Goal: Transaction & Acquisition: Book appointment/travel/reservation

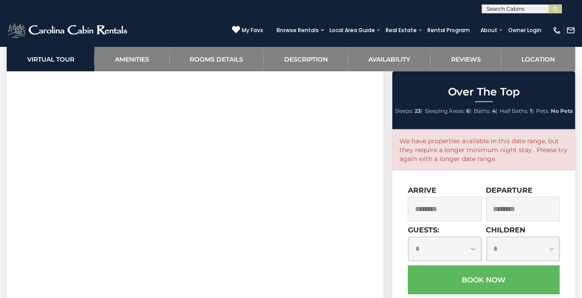
scroll to position [439, 0]
click at [458, 221] on input "********" at bounding box center [445, 208] width 74 height 25
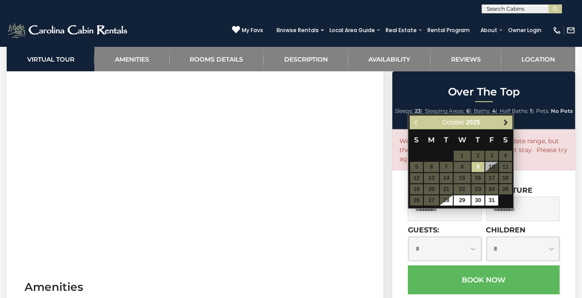
click at [506, 122] on span "Next" at bounding box center [506, 122] width 7 height 7
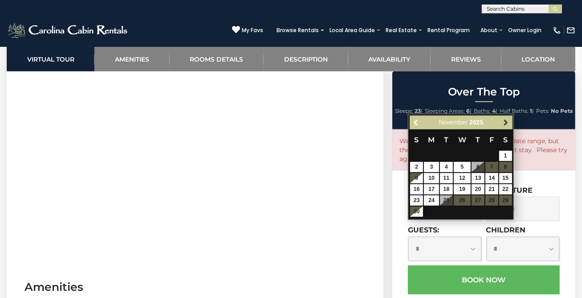
click at [506, 121] on span "Next" at bounding box center [506, 122] width 7 height 7
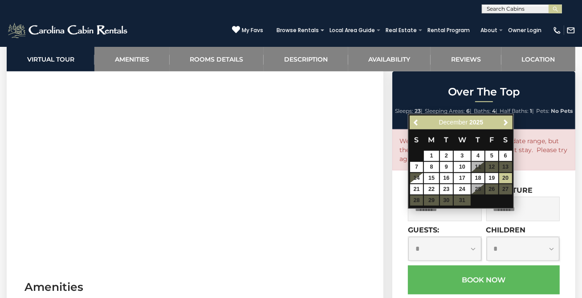
click at [508, 176] on link "20" at bounding box center [505, 178] width 13 height 10
type input "**********"
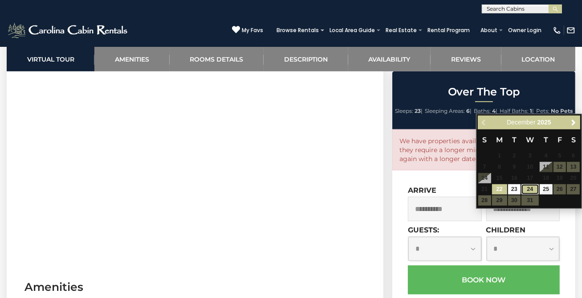
click at [535, 189] on link "24" at bounding box center [530, 189] width 17 height 10
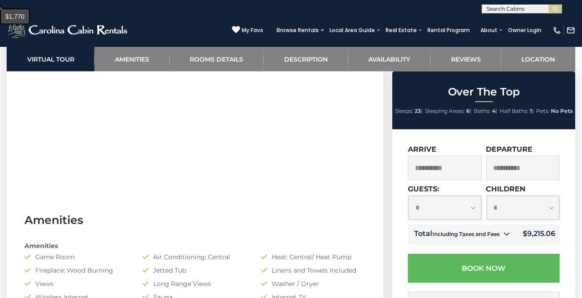
scroll to position [510, 0]
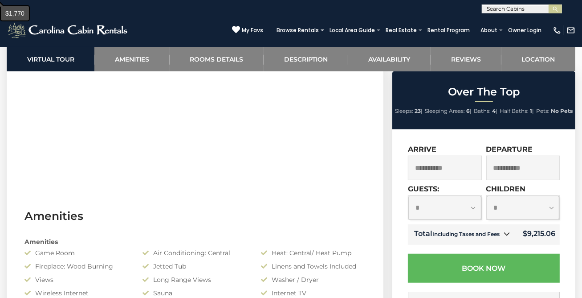
click at [462, 177] on input "**********" at bounding box center [445, 168] width 74 height 25
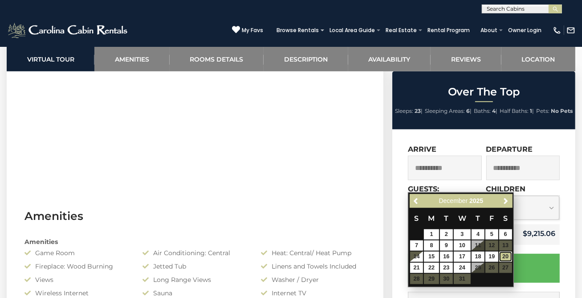
click at [508, 257] on link "20" at bounding box center [505, 256] width 13 height 10
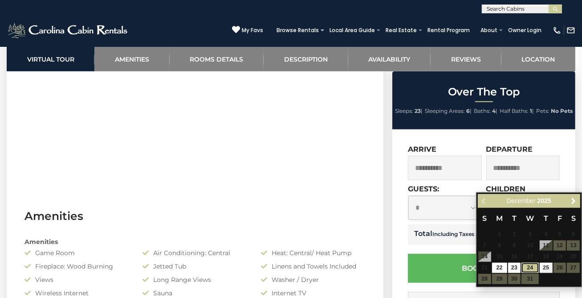
click at [533, 270] on link "24" at bounding box center [530, 267] width 17 height 10
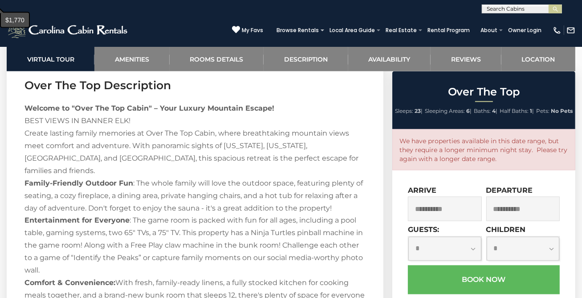
scroll to position [1251, 0]
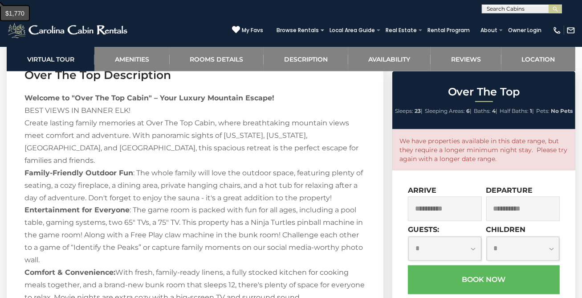
click at [442, 221] on input "**********" at bounding box center [445, 208] width 74 height 25
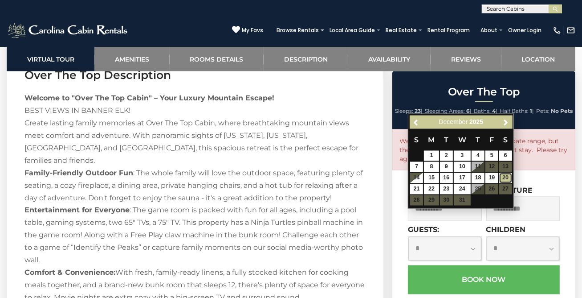
click at [508, 179] on link "20" at bounding box center [505, 178] width 13 height 10
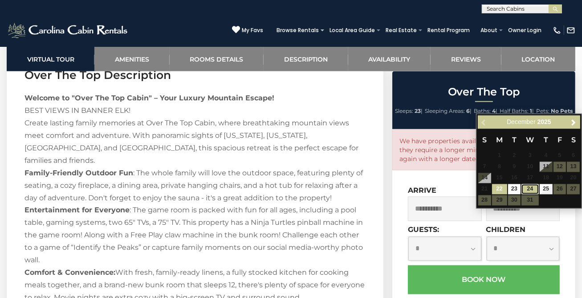
click at [533, 191] on link "24" at bounding box center [530, 189] width 17 height 10
type input "**********"
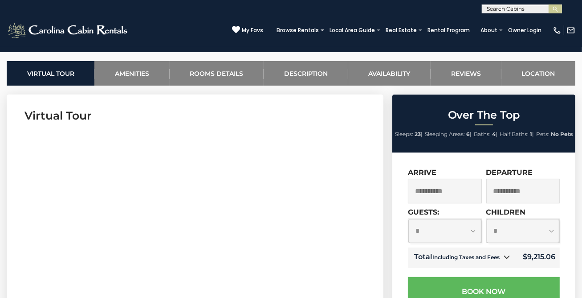
scroll to position [262, 0]
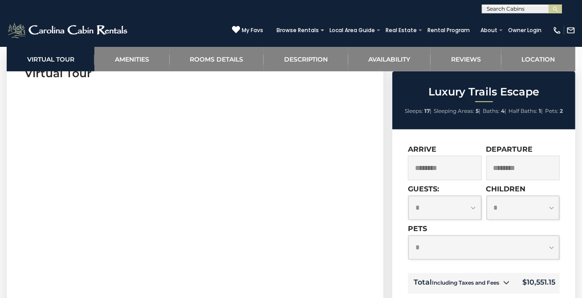
scroll to position [388, 0]
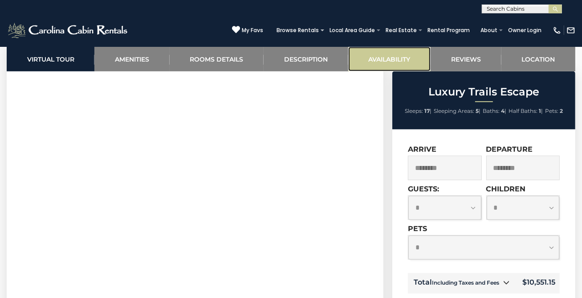
click at [387, 54] on link "Availability" at bounding box center [389, 59] width 82 height 25
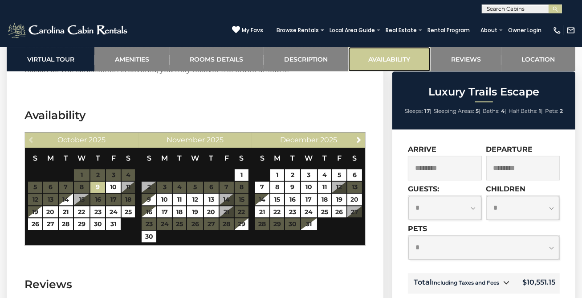
scroll to position [1916, 0]
click at [261, 212] on link "21" at bounding box center [262, 212] width 14 height 12
type input "**********"
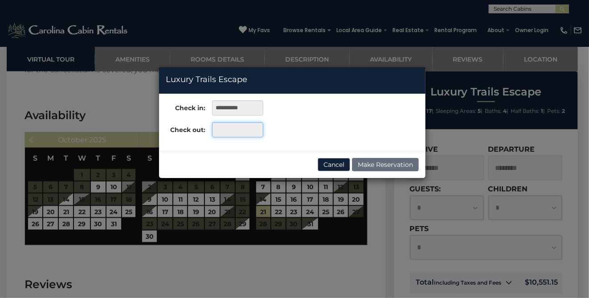
click at [233, 131] on input "text" at bounding box center [237, 129] width 51 height 15
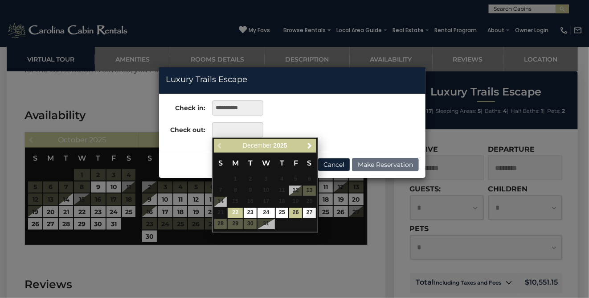
click at [295, 215] on link "26" at bounding box center [295, 213] width 13 height 10
type input "**********"
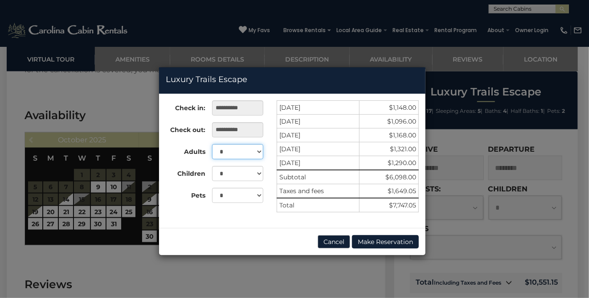
click at [262, 151] on select "* * * * * * * * * ** ** ** ** ** ** ** **" at bounding box center [237, 151] width 51 height 15
select select "*"
click at [212, 144] on select "* * * * * * * * * ** ** ** ** ** ** ** **" at bounding box center [237, 151] width 51 height 15
click at [237, 274] on div "**********" at bounding box center [294, 149] width 589 height 298
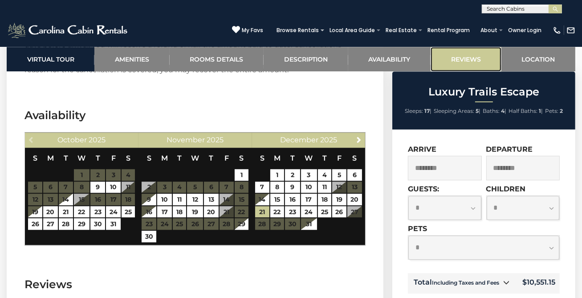
click at [469, 57] on link "Reviews" at bounding box center [466, 59] width 70 height 25
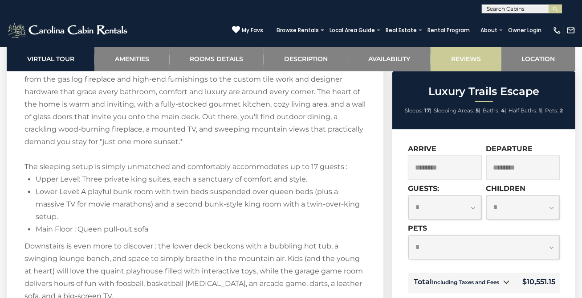
scroll to position [1396, 0]
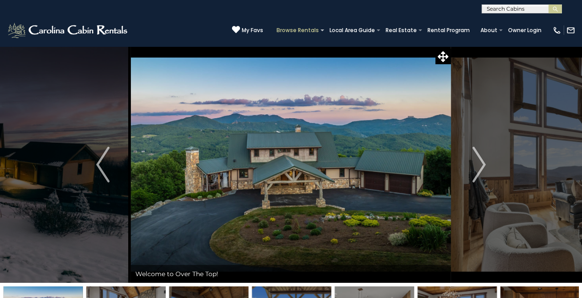
click at [0, 0] on section "BROWSE BY LOCATION Appalachian Ski Mountain Asheville Cabin Rentals Banner Elk …" at bounding box center [0, 0] width 0 height 0
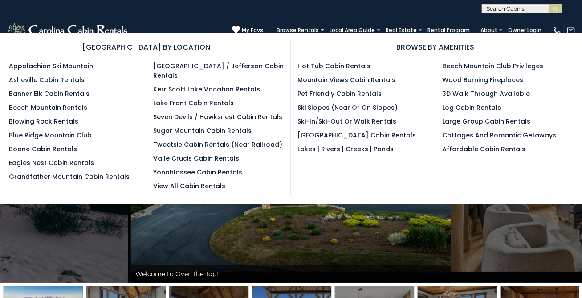
click at [219, 219] on img at bounding box center [291, 164] width 320 height 236
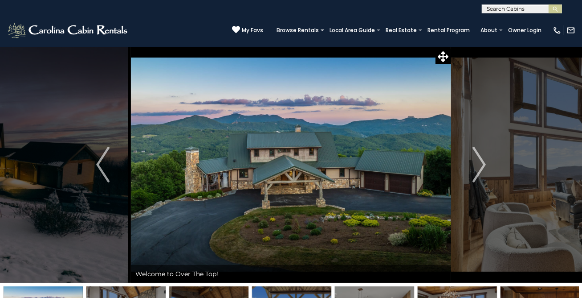
click at [498, 8] on input "text" at bounding box center [522, 10] width 78 height 9
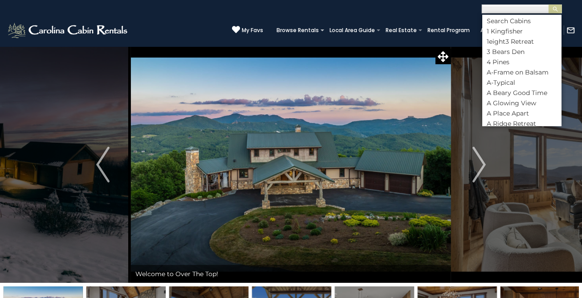
click at [207, 26] on div "(828) 295-6000 My Favs Browse Rentals Local Area Guide Activities & Attractions…" at bounding box center [291, 29] width 582 height 33
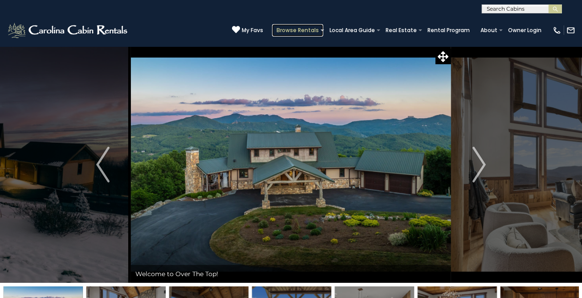
click at [296, 30] on link "Browse Rentals" at bounding box center [297, 30] width 51 height 12
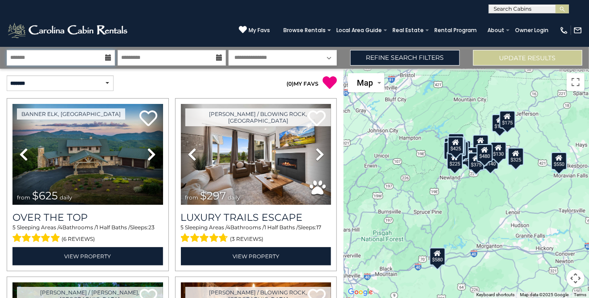
click at [70, 51] on input "text" at bounding box center [61, 58] width 108 height 16
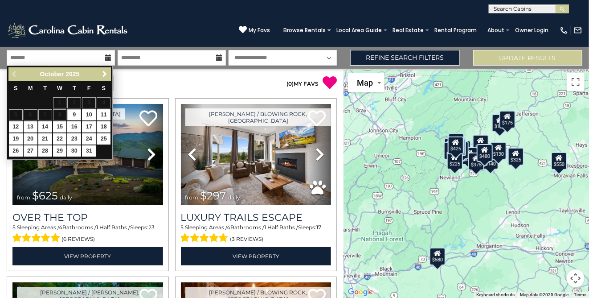
click at [106, 78] on link "Next" at bounding box center [104, 74] width 11 height 11
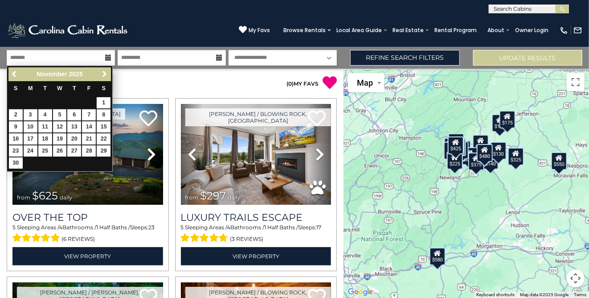
click at [107, 73] on span "Next" at bounding box center [104, 73] width 7 height 7
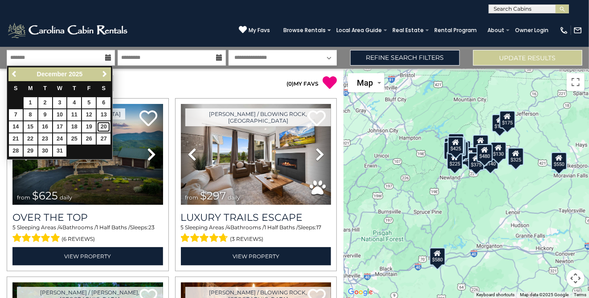
click at [107, 126] on link "20" at bounding box center [104, 126] width 14 height 11
type input "********"
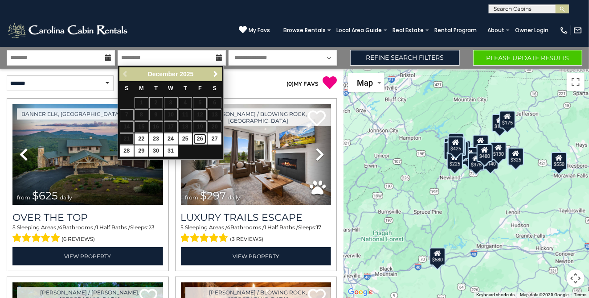
click at [201, 141] on link "26" at bounding box center [200, 138] width 14 height 11
type input "********"
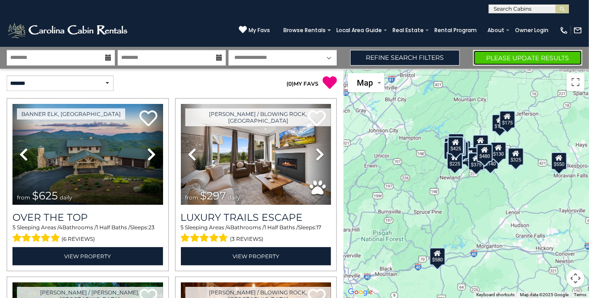
click at [499, 53] on button "Please Update Results" at bounding box center [527, 58] width 109 height 16
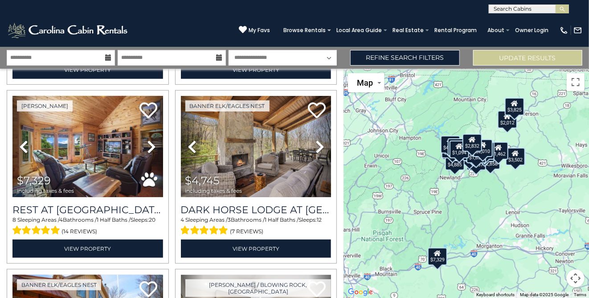
scroll to position [189, 0]
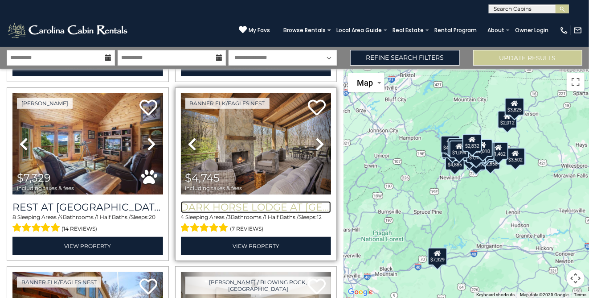
click at [248, 202] on h3 "Dark Horse Lodge at [GEOGRAPHIC_DATA]" at bounding box center [256, 207] width 151 height 12
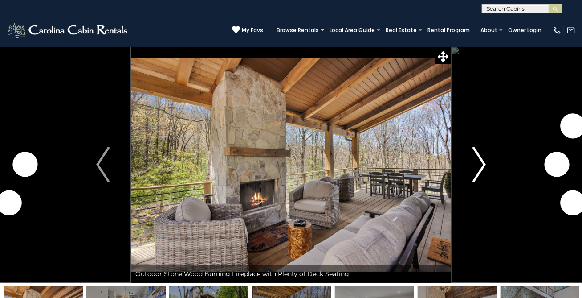
click at [479, 161] on img "Next" at bounding box center [479, 165] width 13 height 36
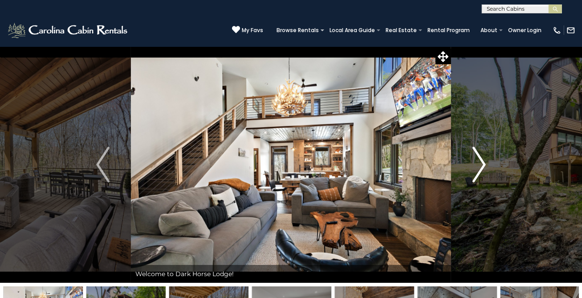
click at [477, 169] on img "Next" at bounding box center [479, 165] width 13 height 36
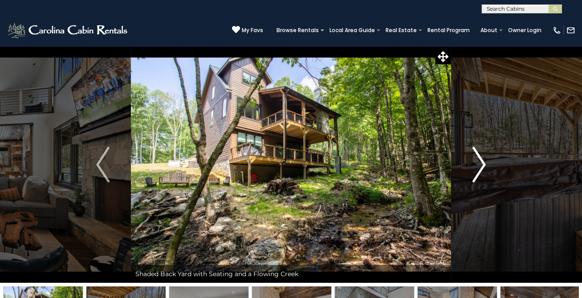
click at [476, 169] on img "Next" at bounding box center [479, 165] width 13 height 36
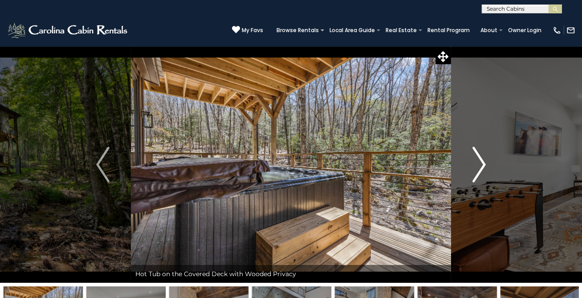
click at [475, 169] on img "Next" at bounding box center [479, 165] width 13 height 36
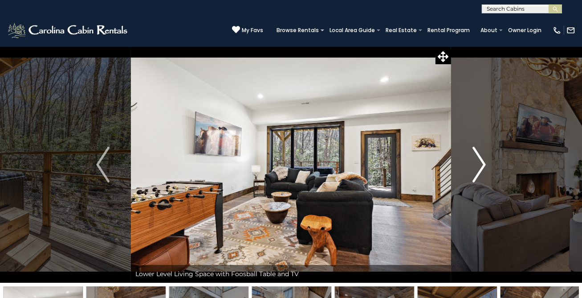
click at [479, 162] on img "Next" at bounding box center [479, 165] width 13 height 36
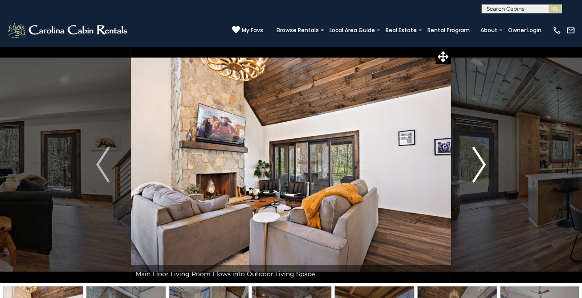
click at [479, 166] on img "Next" at bounding box center [479, 165] width 13 height 36
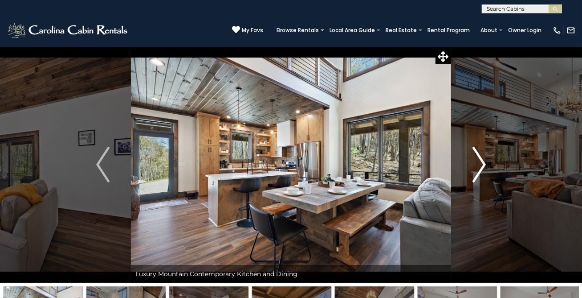
click at [477, 168] on img "Next" at bounding box center [479, 165] width 13 height 36
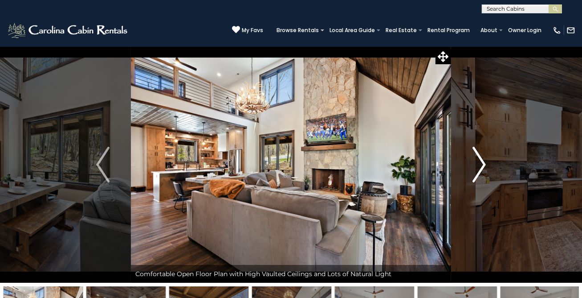
click at [478, 166] on img "Next" at bounding box center [479, 165] width 13 height 36
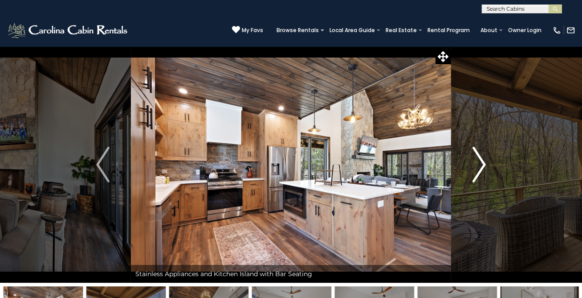
click at [476, 166] on img "Next" at bounding box center [479, 165] width 13 height 36
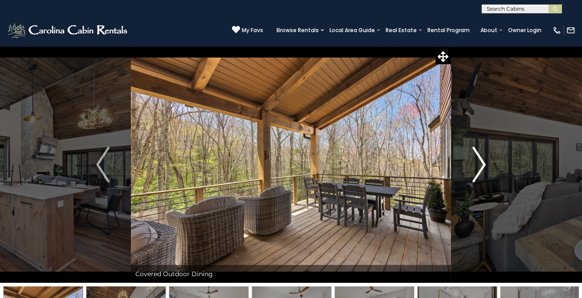
click at [479, 168] on img "Next" at bounding box center [479, 165] width 13 height 36
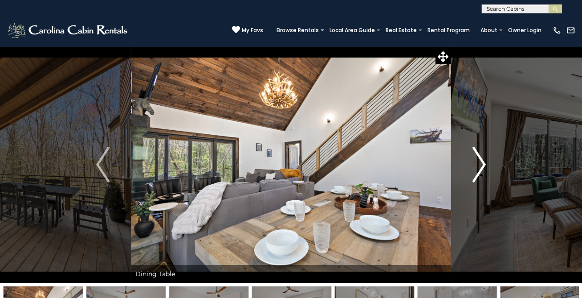
click at [479, 168] on img "Next" at bounding box center [479, 165] width 13 height 36
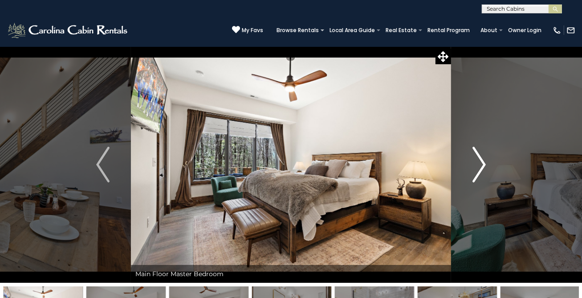
click at [479, 166] on img "Next" at bounding box center [479, 165] width 13 height 36
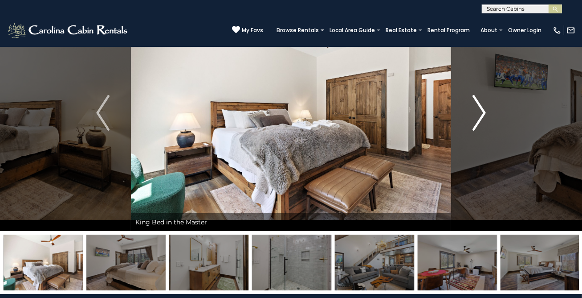
scroll to position [50, 0]
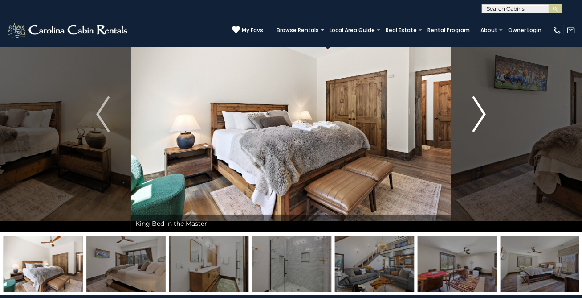
click at [476, 112] on img "Next" at bounding box center [479, 114] width 13 height 36
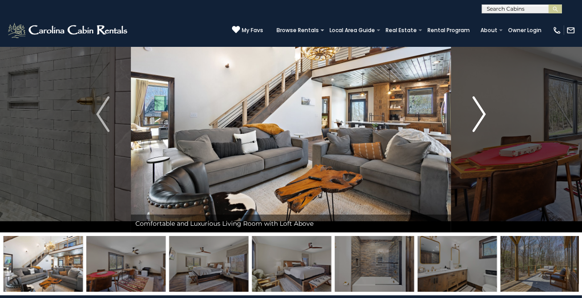
click at [483, 115] on img "Next" at bounding box center [479, 114] width 13 height 36
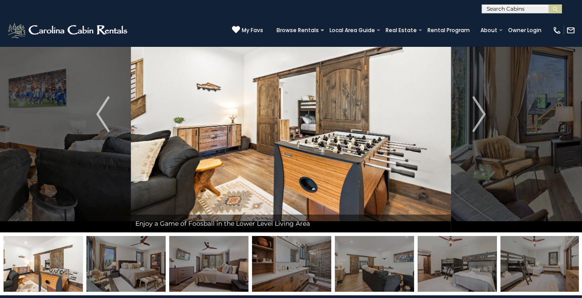
click at [269, 107] on img at bounding box center [291, 114] width 320 height 236
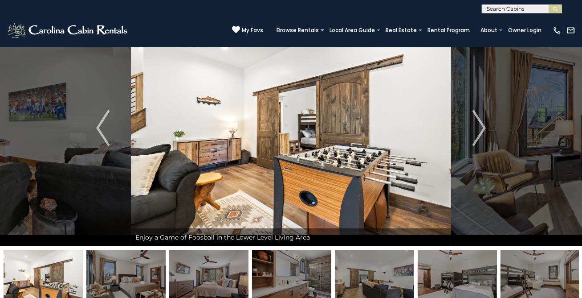
scroll to position [0, 0]
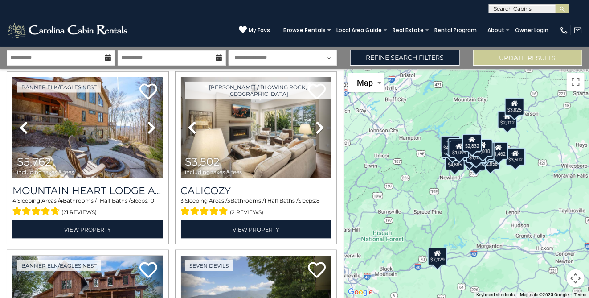
scroll to position [382, 0]
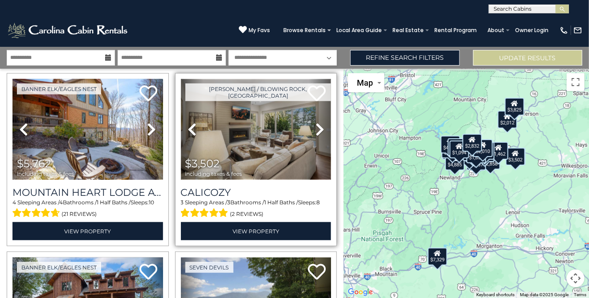
click at [232, 129] on img at bounding box center [256, 129] width 151 height 101
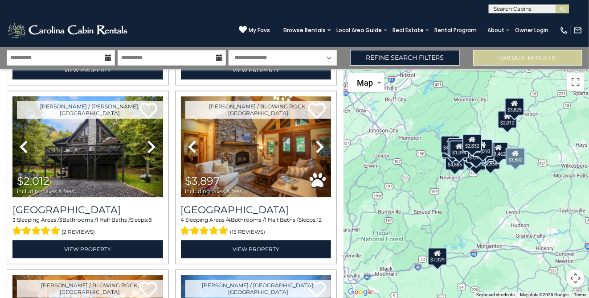
scroll to position [900, 0]
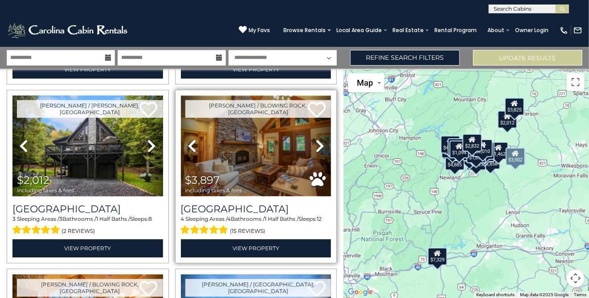
click at [238, 129] on img at bounding box center [256, 145] width 151 height 101
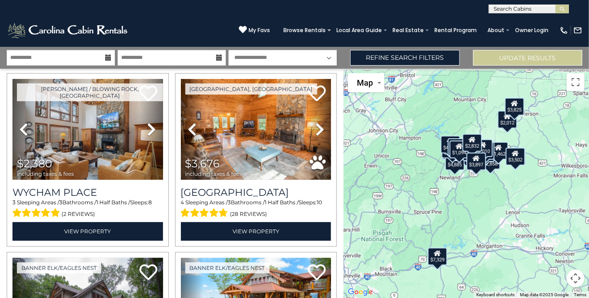
scroll to position [1623, 0]
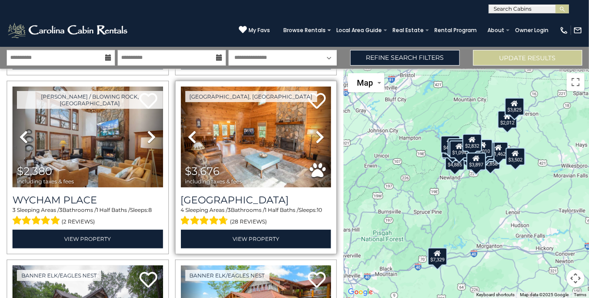
click at [239, 162] on span "$3,676 including taxes & fees" at bounding box center [216, 174] width 70 height 25
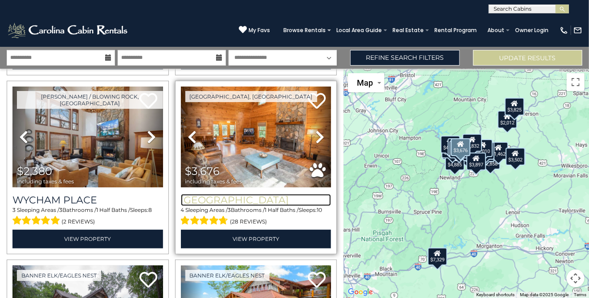
click at [234, 194] on h3 "Fireside Lodge" at bounding box center [256, 200] width 151 height 12
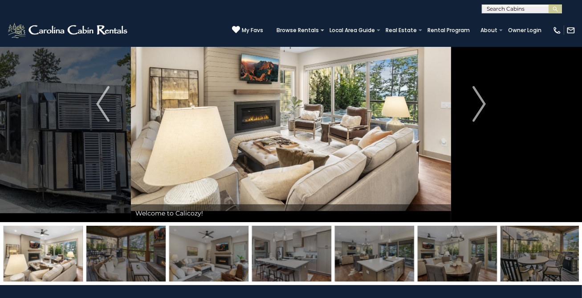
scroll to position [65, 0]
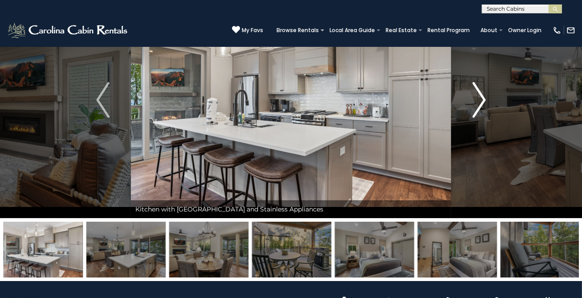
click at [484, 102] on img "Next" at bounding box center [479, 100] width 13 height 36
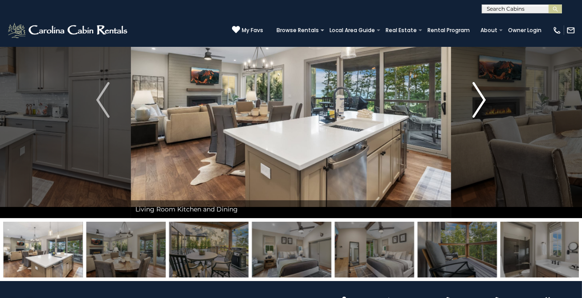
click at [481, 103] on img "Next" at bounding box center [479, 100] width 13 height 36
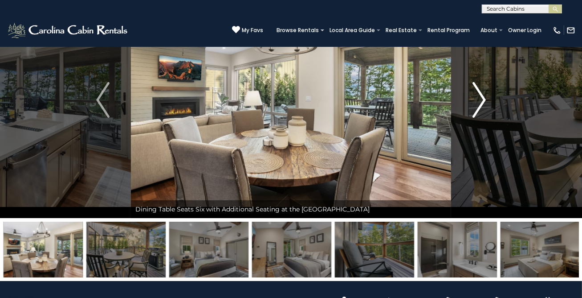
click at [481, 99] on img "Next" at bounding box center [479, 100] width 13 height 36
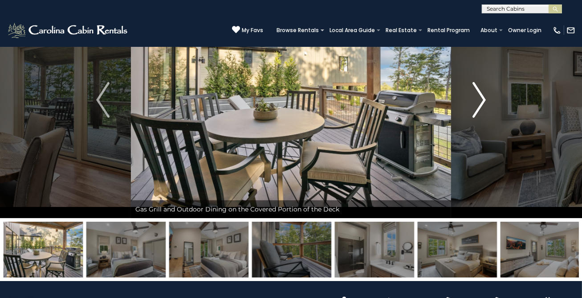
click at [485, 98] on img "Next" at bounding box center [479, 100] width 13 height 36
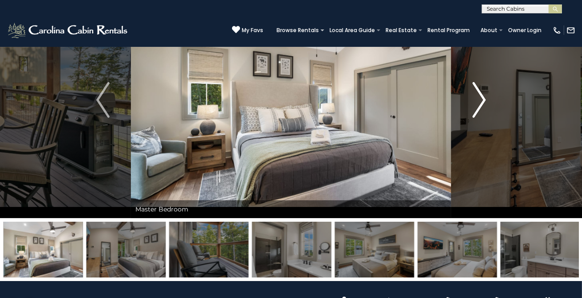
click at [478, 103] on img "Next" at bounding box center [479, 100] width 13 height 36
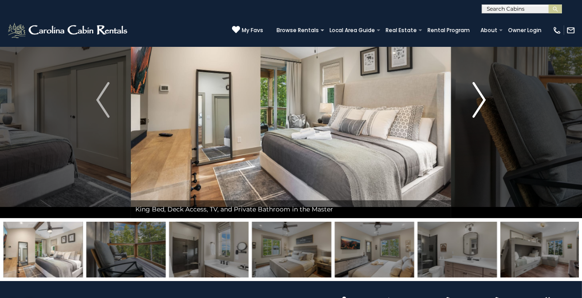
click at [479, 102] on img "Next" at bounding box center [479, 100] width 13 height 36
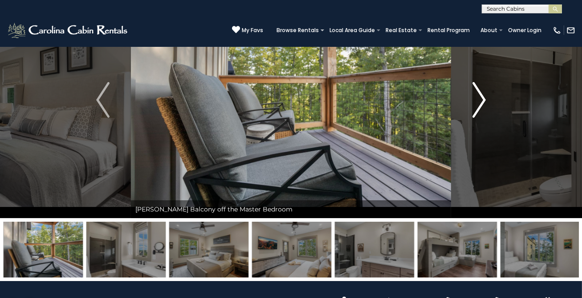
click at [476, 103] on img "Next" at bounding box center [479, 100] width 13 height 36
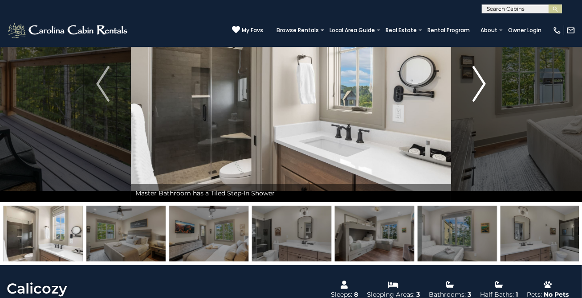
scroll to position [77, 0]
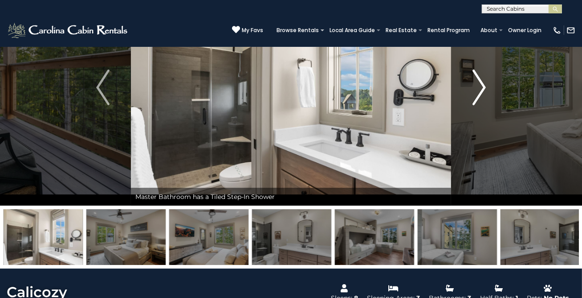
click at [483, 88] on img "Next" at bounding box center [479, 88] width 13 height 36
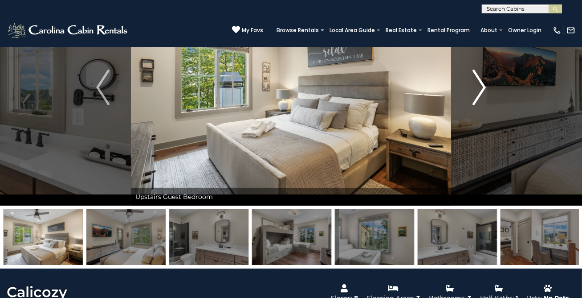
click at [483, 91] on img "Next" at bounding box center [479, 88] width 13 height 36
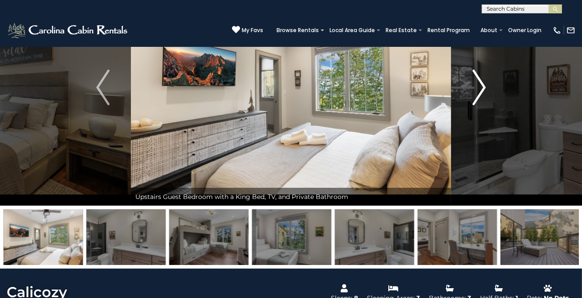
click at [478, 94] on img "Next" at bounding box center [479, 88] width 13 height 36
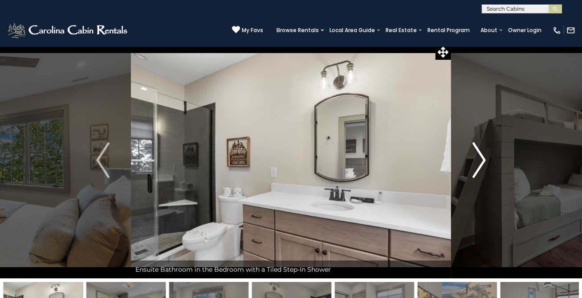
scroll to position [4, 0]
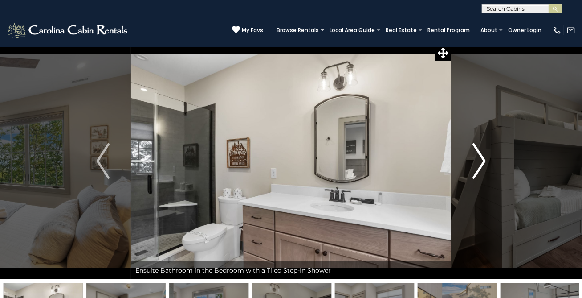
click at [477, 159] on img "Next" at bounding box center [479, 161] width 13 height 36
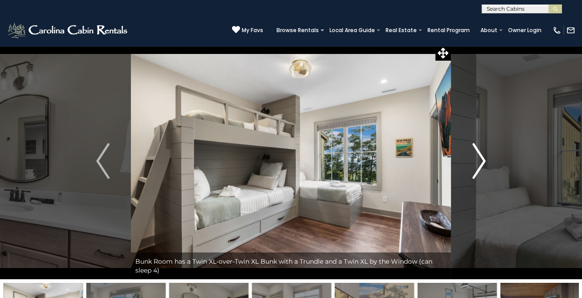
click at [480, 160] on img "Next" at bounding box center [479, 161] width 13 height 36
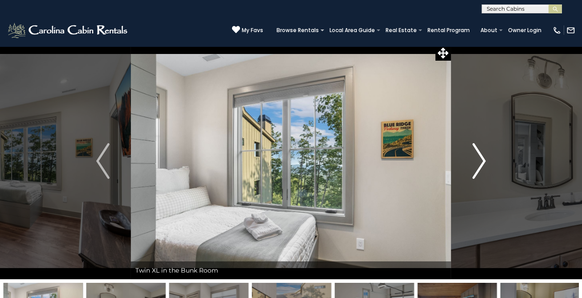
click at [482, 160] on img "Next" at bounding box center [479, 161] width 13 height 36
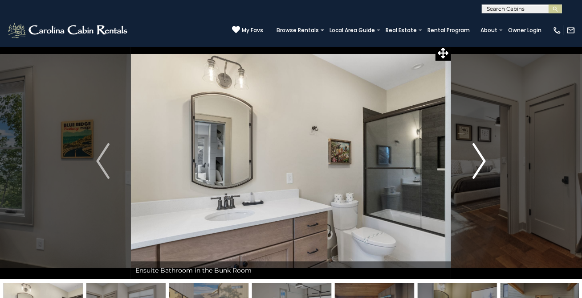
click at [472, 163] on button "Next" at bounding box center [479, 161] width 56 height 236
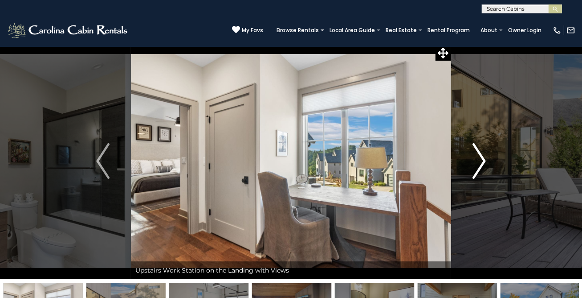
click at [481, 164] on img "Next" at bounding box center [479, 161] width 13 height 36
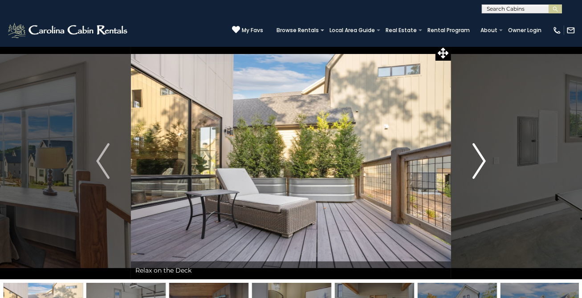
click at [474, 161] on img "Next" at bounding box center [479, 161] width 13 height 36
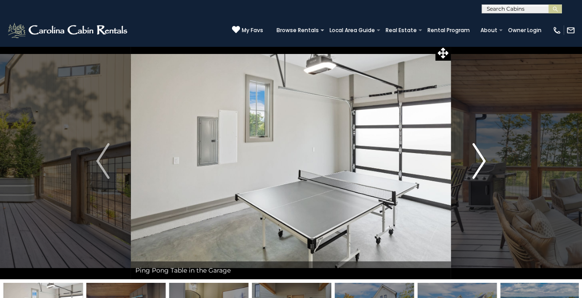
click at [479, 161] on img "Next" at bounding box center [479, 161] width 13 height 36
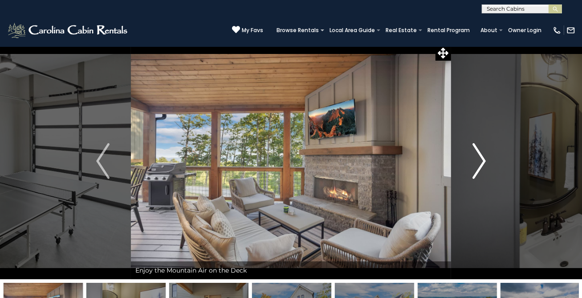
click at [473, 165] on img "Next" at bounding box center [479, 161] width 13 height 36
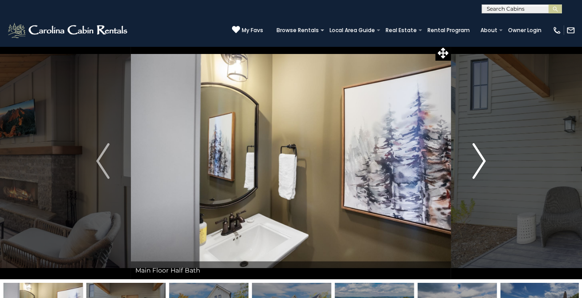
click at [472, 162] on button "Next" at bounding box center [479, 161] width 56 height 236
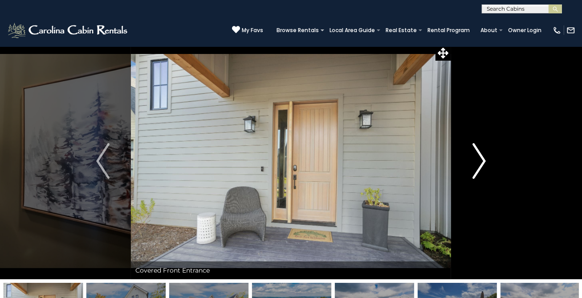
click at [476, 165] on img "Next" at bounding box center [479, 161] width 13 height 36
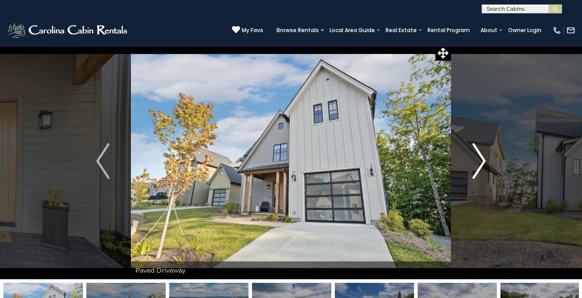
click at [479, 160] on img "Next" at bounding box center [479, 161] width 13 height 36
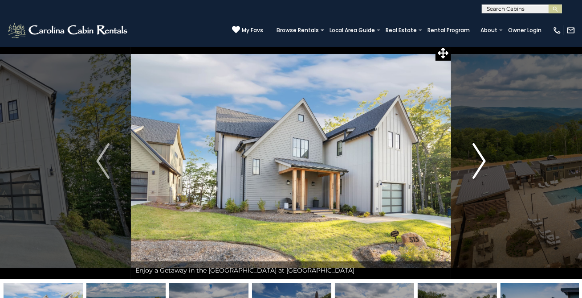
click at [481, 160] on img "Next" at bounding box center [479, 161] width 13 height 36
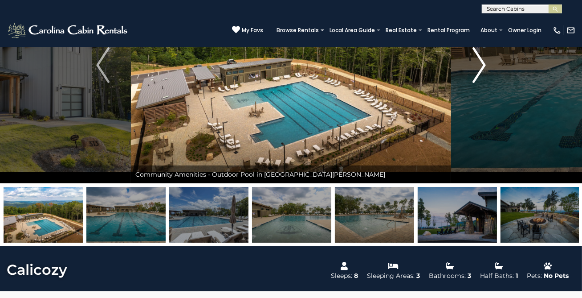
scroll to position [113, 0]
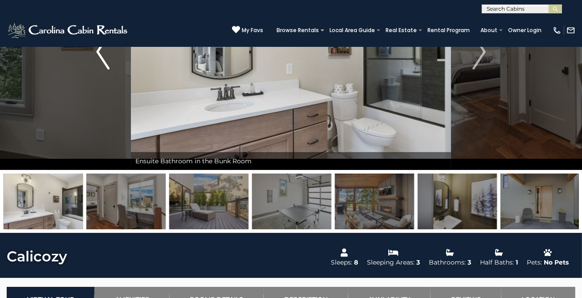
click at [105, 65] on img "Previous" at bounding box center [102, 52] width 13 height 36
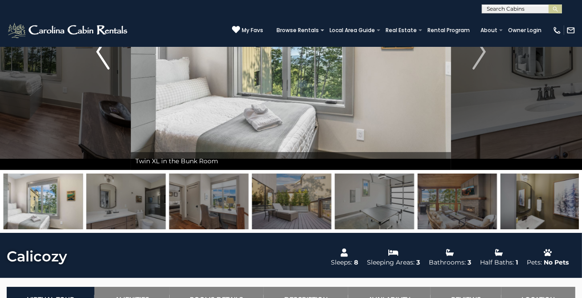
click at [105, 58] on img "Previous" at bounding box center [102, 52] width 13 height 36
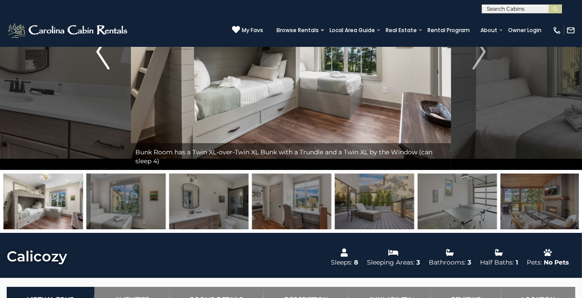
click at [103, 57] on img "Previous" at bounding box center [102, 52] width 13 height 36
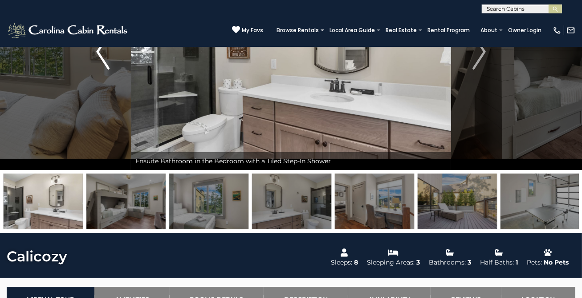
click at [106, 58] on img "Previous" at bounding box center [102, 52] width 13 height 36
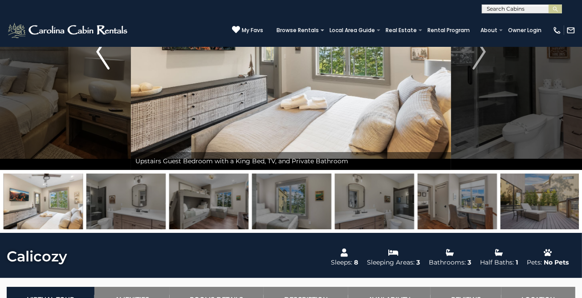
click at [109, 66] on img "Previous" at bounding box center [102, 52] width 13 height 36
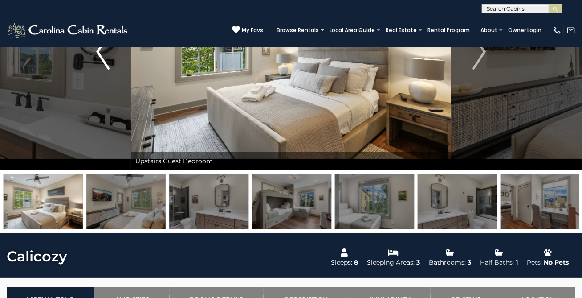
click at [105, 64] on img "Previous" at bounding box center [102, 52] width 13 height 36
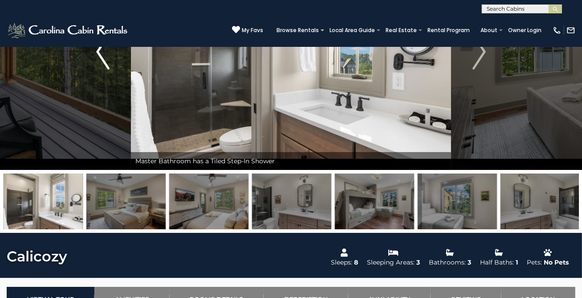
click at [105, 65] on img "Previous" at bounding box center [102, 52] width 13 height 36
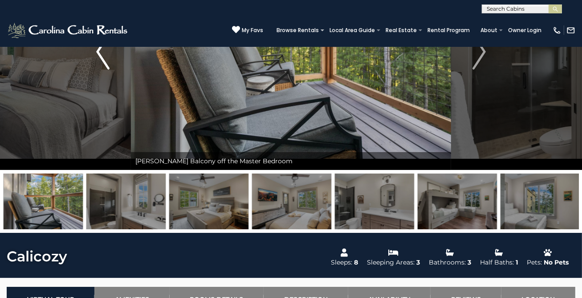
click at [106, 66] on img "Previous" at bounding box center [102, 52] width 13 height 36
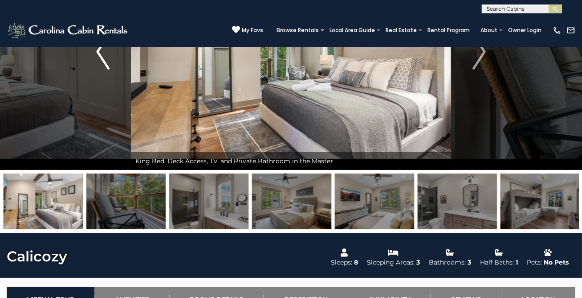
click at [105, 60] on img "Previous" at bounding box center [102, 52] width 13 height 36
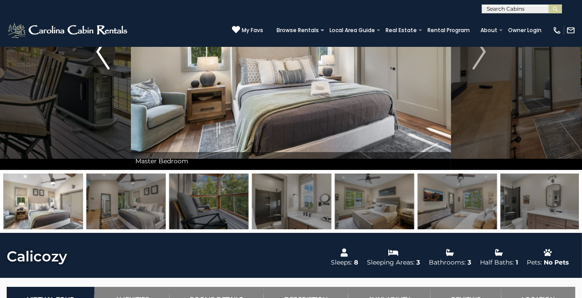
click at [107, 64] on img "Previous" at bounding box center [102, 52] width 13 height 36
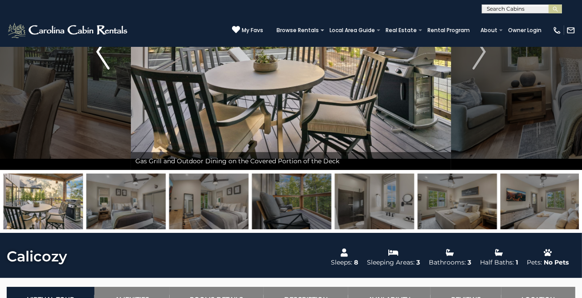
click at [104, 61] on img "Previous" at bounding box center [102, 52] width 13 height 36
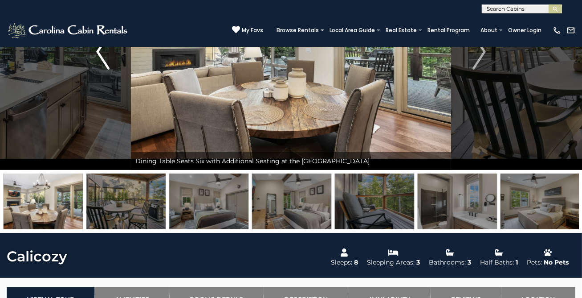
click at [105, 60] on img "Previous" at bounding box center [102, 52] width 13 height 36
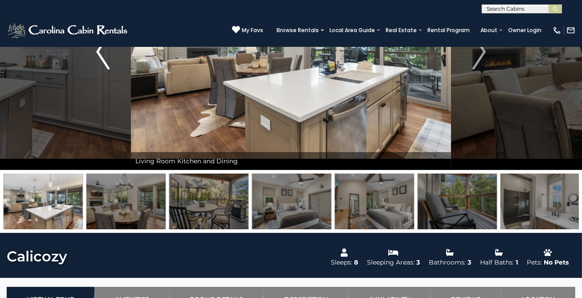
click at [97, 59] on img "Previous" at bounding box center [102, 52] width 13 height 36
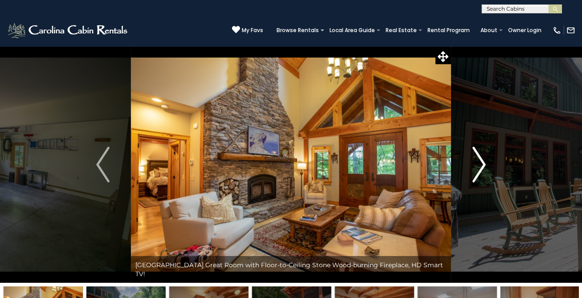
click at [477, 166] on img "Next" at bounding box center [479, 165] width 13 height 36
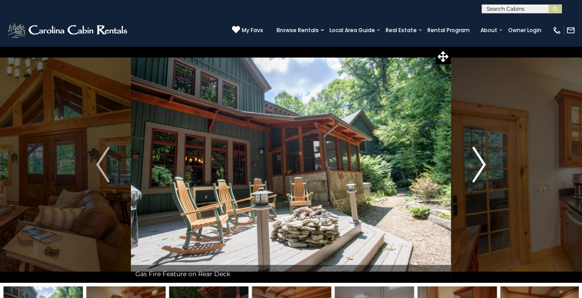
click at [479, 165] on img "Next" at bounding box center [479, 165] width 13 height 36
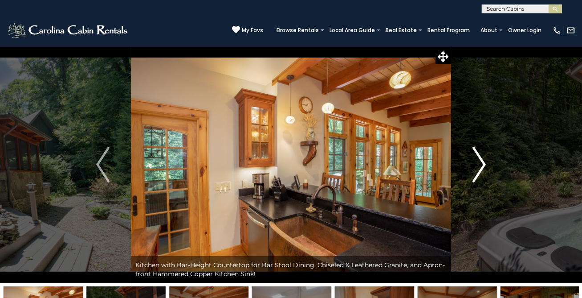
click at [474, 172] on img "Next" at bounding box center [479, 165] width 13 height 36
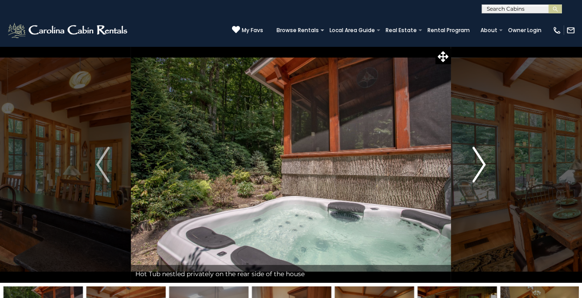
click at [478, 169] on img "Next" at bounding box center [479, 165] width 13 height 36
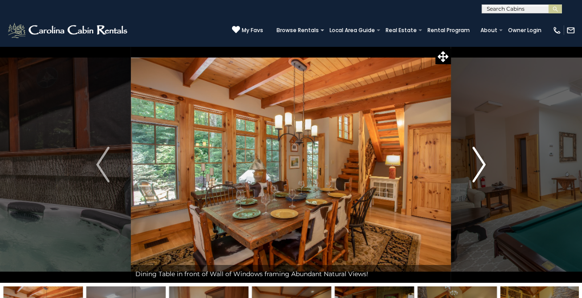
click at [475, 174] on img "Next" at bounding box center [479, 165] width 13 height 36
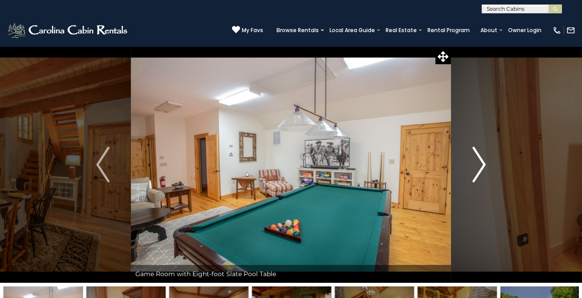
click at [476, 171] on img "Next" at bounding box center [479, 165] width 13 height 36
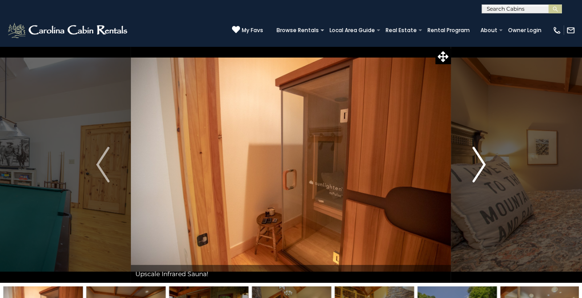
click at [476, 160] on img "Next" at bounding box center [479, 165] width 13 height 36
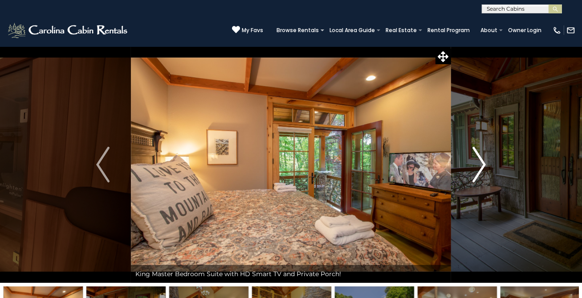
click at [479, 168] on img "Next" at bounding box center [479, 165] width 13 height 36
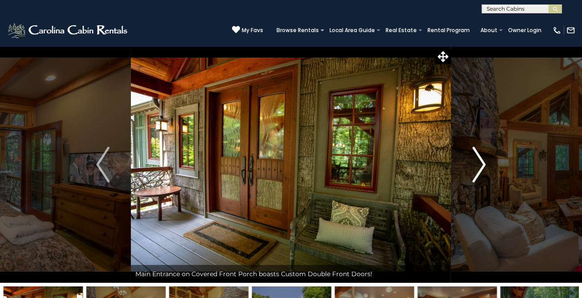
click at [479, 169] on img "Next" at bounding box center [479, 165] width 13 height 36
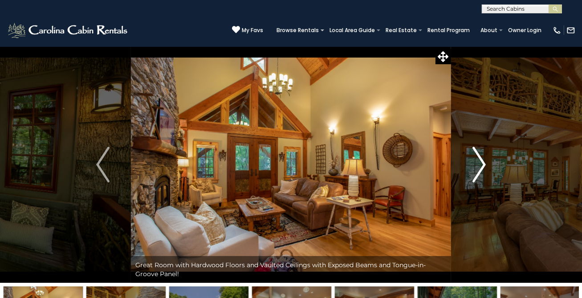
click at [480, 166] on img "Next" at bounding box center [479, 165] width 13 height 36
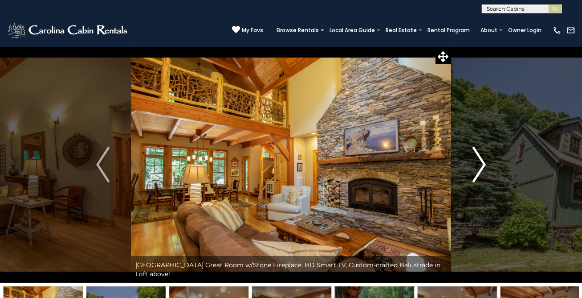
click at [476, 170] on img "Next" at bounding box center [479, 165] width 13 height 36
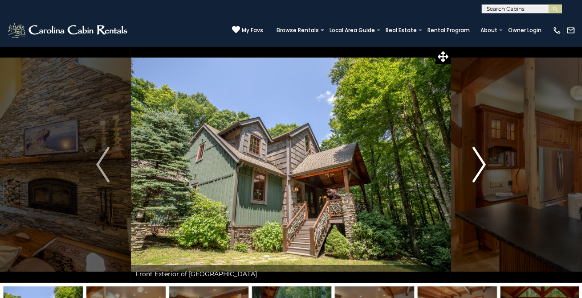
click at [478, 165] on img "Next" at bounding box center [479, 165] width 13 height 36
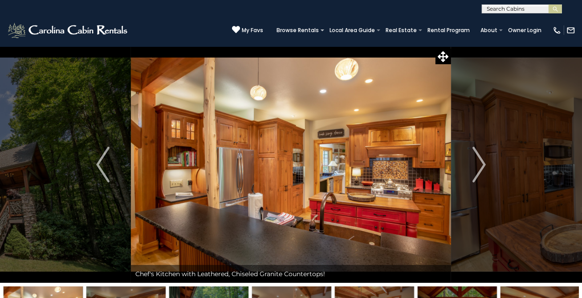
click at [395, 185] on img at bounding box center [291, 164] width 320 height 236
click at [479, 164] on img "Next" at bounding box center [479, 165] width 13 height 36
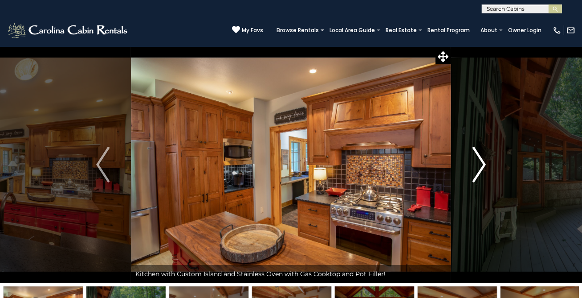
click at [478, 166] on img "Next" at bounding box center [479, 165] width 13 height 36
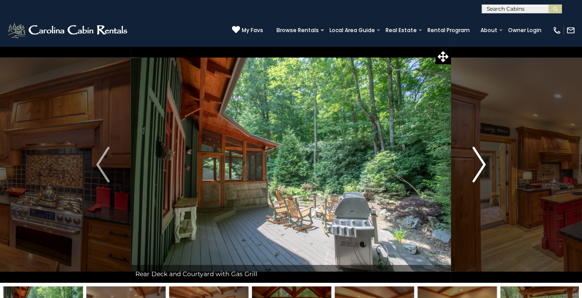
click at [479, 165] on img "Next" at bounding box center [479, 165] width 13 height 36
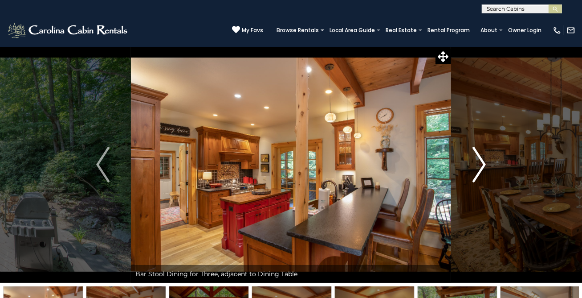
click at [481, 164] on img "Next" at bounding box center [479, 165] width 13 height 36
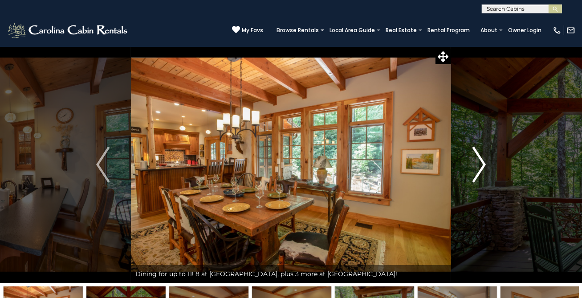
click at [473, 164] on img "Next" at bounding box center [479, 165] width 13 height 36
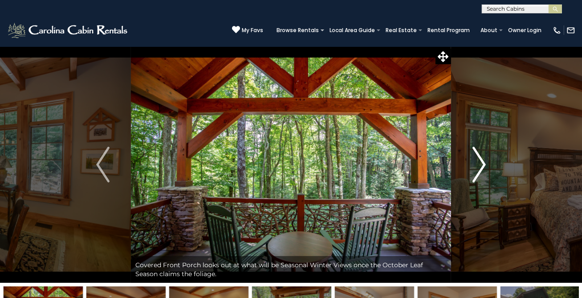
click at [479, 165] on img "Next" at bounding box center [479, 165] width 13 height 36
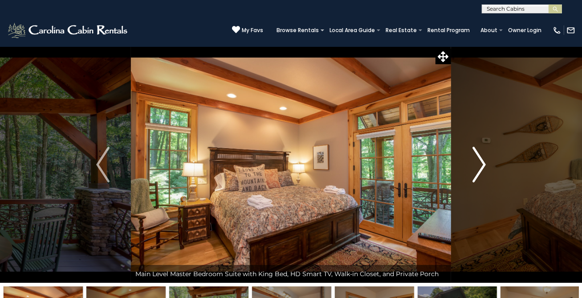
click at [470, 166] on button "Next" at bounding box center [479, 164] width 56 height 236
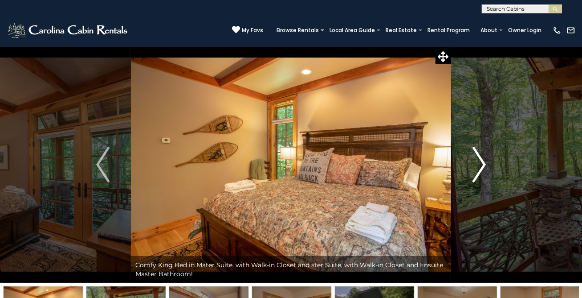
click at [473, 167] on img "Next" at bounding box center [479, 165] width 13 height 36
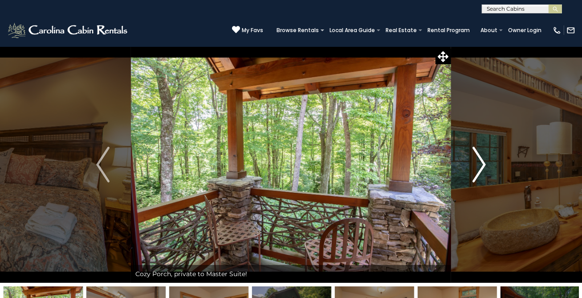
click at [469, 164] on button "Next" at bounding box center [479, 164] width 56 height 236
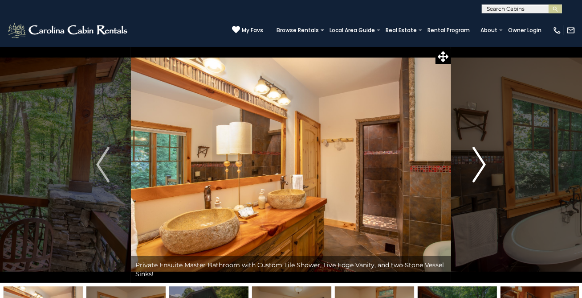
click at [480, 164] on img "Next" at bounding box center [479, 165] width 13 height 36
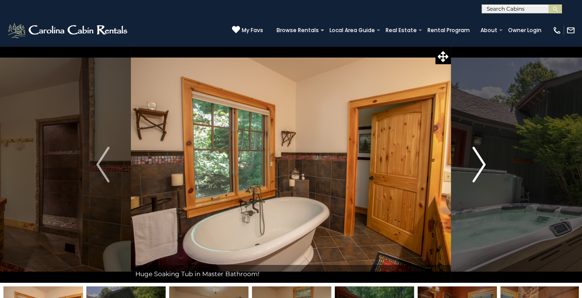
click at [479, 167] on img "Next" at bounding box center [479, 165] width 13 height 36
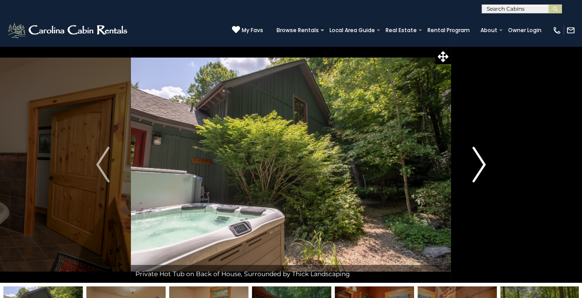
click at [470, 164] on button "Next" at bounding box center [479, 164] width 56 height 236
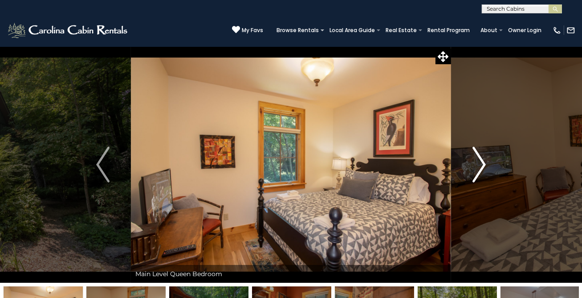
click at [473, 165] on img "Next" at bounding box center [479, 165] width 13 height 36
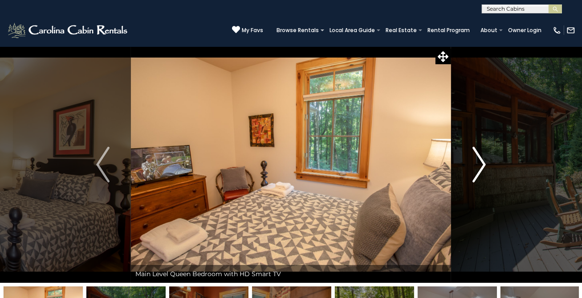
click at [468, 164] on button "Next" at bounding box center [479, 164] width 56 height 236
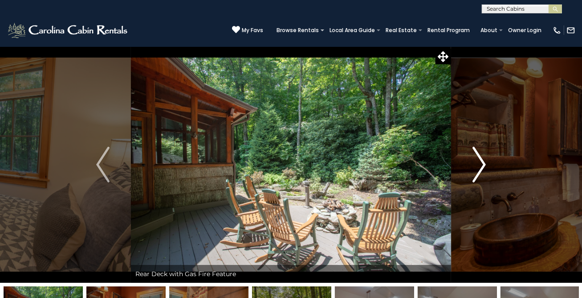
click at [474, 164] on img "Next" at bounding box center [479, 165] width 13 height 36
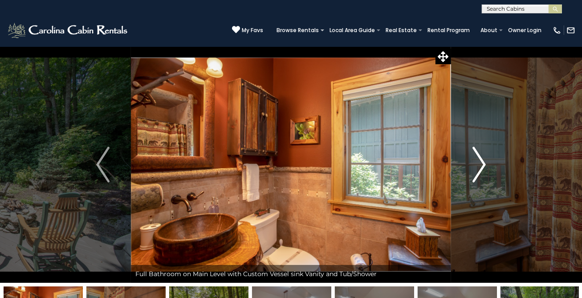
click at [475, 169] on img "Next" at bounding box center [479, 165] width 13 height 36
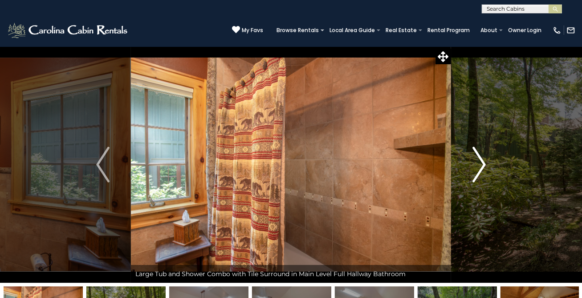
click at [477, 166] on img "Next" at bounding box center [479, 165] width 13 height 36
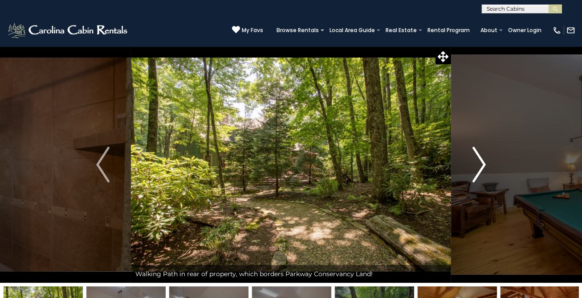
click at [473, 164] on img "Next" at bounding box center [479, 165] width 13 height 36
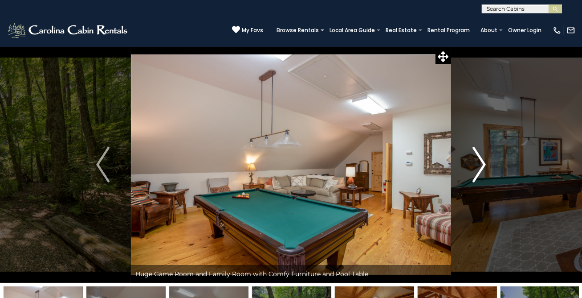
click at [467, 166] on button "Next" at bounding box center [479, 164] width 56 height 236
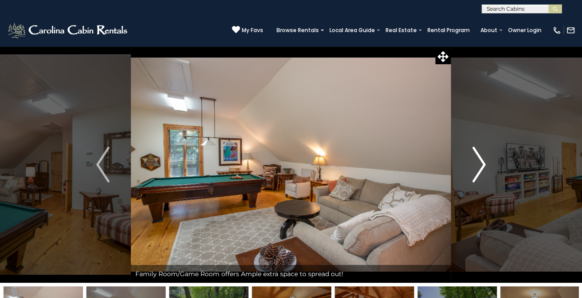
click at [466, 169] on button "Next" at bounding box center [479, 164] width 56 height 236
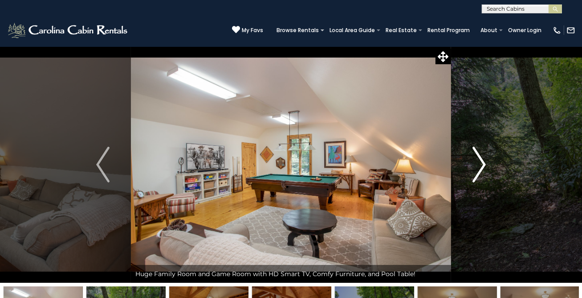
click at [478, 162] on img "Next" at bounding box center [479, 165] width 13 height 36
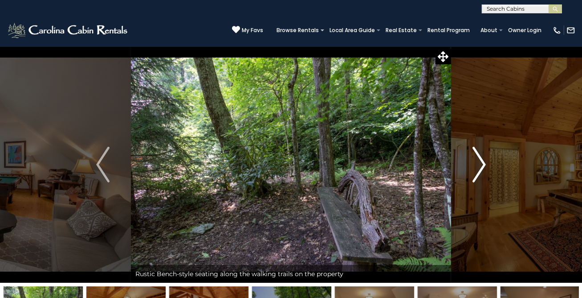
click at [475, 167] on img "Next" at bounding box center [479, 165] width 13 height 36
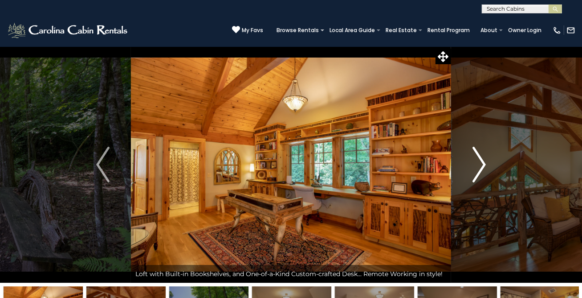
click at [477, 169] on img "Next" at bounding box center [479, 165] width 13 height 36
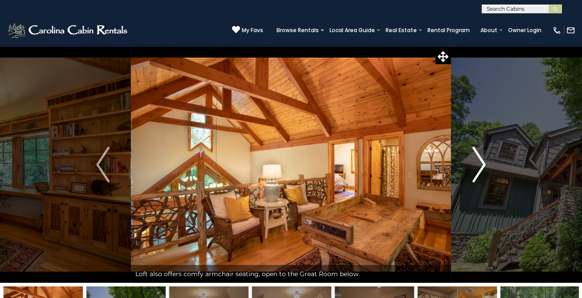
click at [479, 162] on img "Next" at bounding box center [479, 165] width 13 height 36
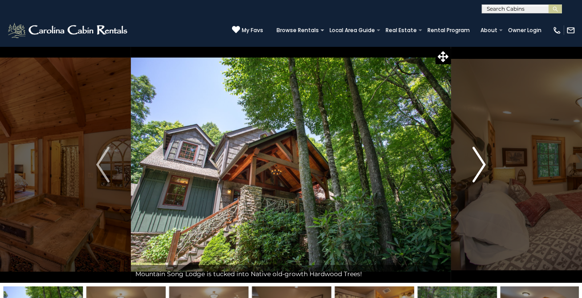
click at [480, 164] on img "Next" at bounding box center [479, 165] width 13 height 36
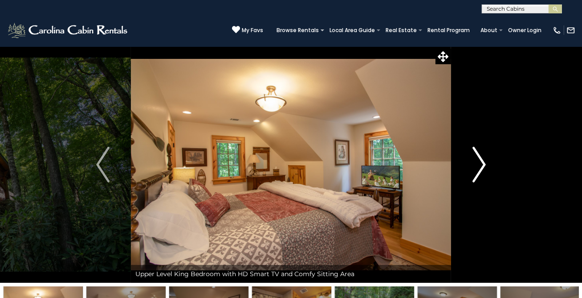
click at [482, 170] on img "Next" at bounding box center [479, 165] width 13 height 36
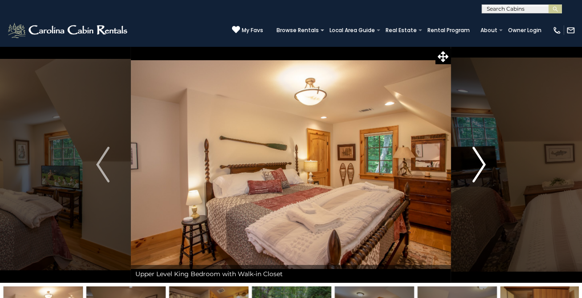
click at [478, 167] on img "Next" at bounding box center [479, 165] width 13 height 36
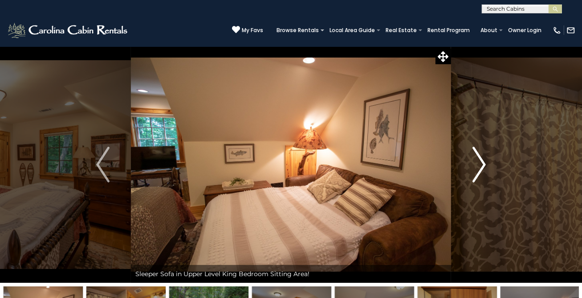
click at [477, 162] on img "Next" at bounding box center [479, 165] width 13 height 36
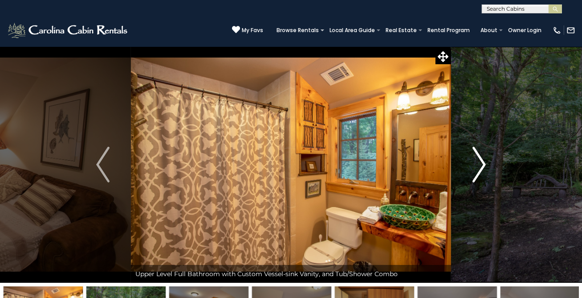
click at [482, 168] on img "Next" at bounding box center [479, 165] width 13 height 36
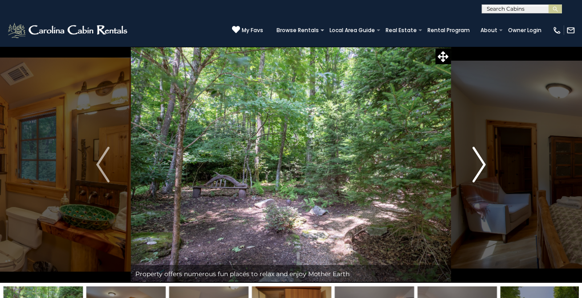
click at [480, 165] on img "Next" at bounding box center [479, 165] width 13 height 36
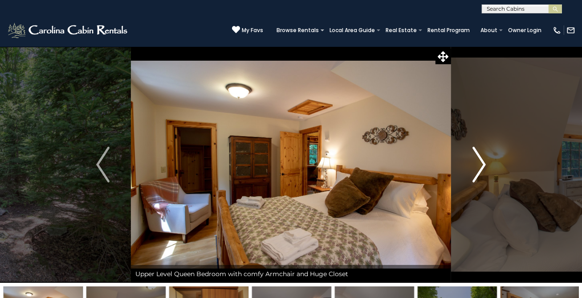
click at [475, 167] on img "Next" at bounding box center [479, 165] width 13 height 36
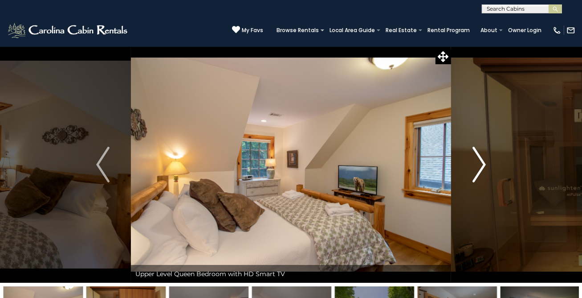
click at [483, 166] on img "Next" at bounding box center [479, 165] width 13 height 36
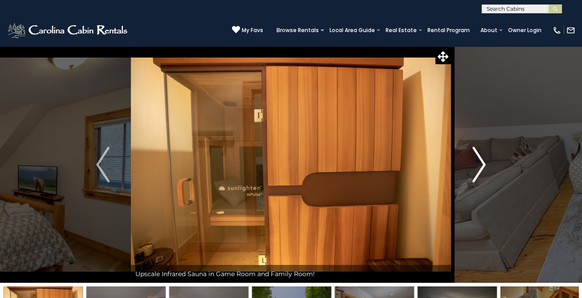
click at [471, 176] on button "Next" at bounding box center [479, 164] width 56 height 236
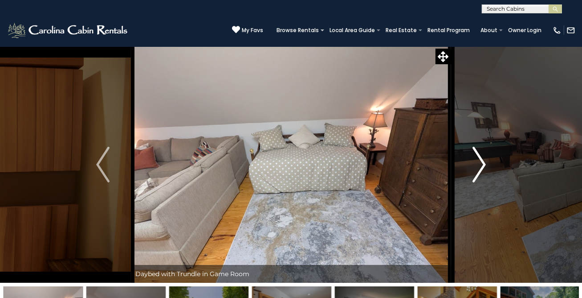
click at [476, 172] on img "Next" at bounding box center [479, 165] width 13 height 36
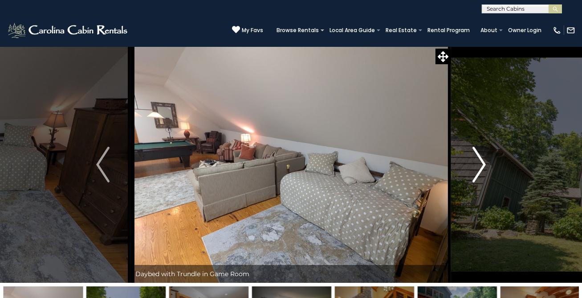
click at [477, 171] on img "Next" at bounding box center [479, 165] width 13 height 36
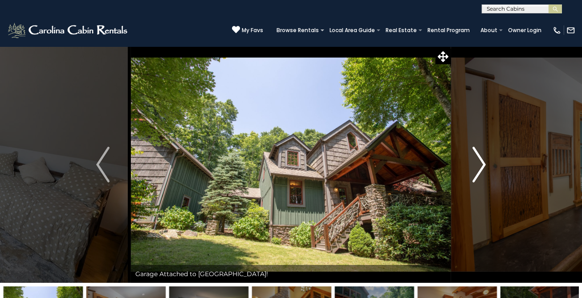
click at [471, 167] on button "Next" at bounding box center [479, 164] width 56 height 236
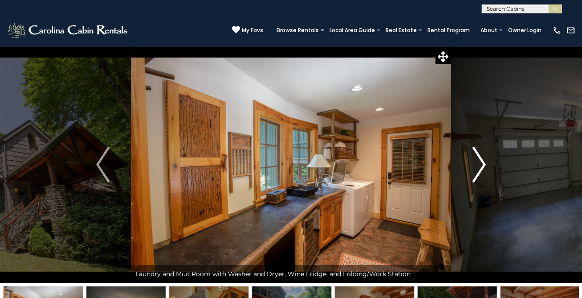
click at [471, 176] on button "Next" at bounding box center [479, 164] width 56 height 236
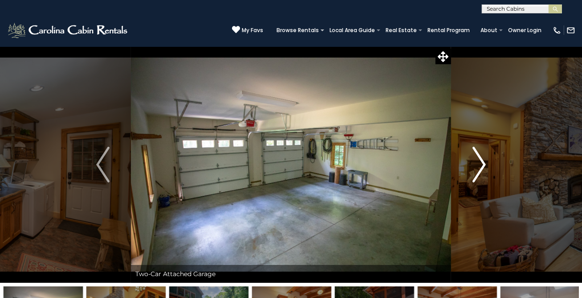
click at [470, 180] on button "Next" at bounding box center [479, 164] width 56 height 236
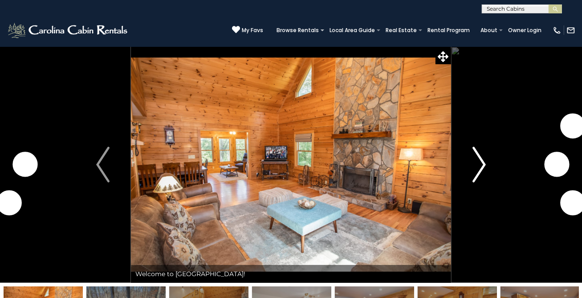
click at [479, 164] on img "Next" at bounding box center [479, 165] width 13 height 36
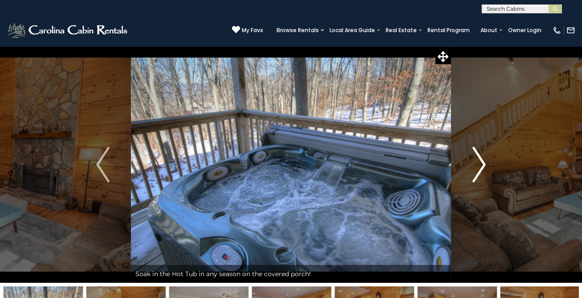
click at [482, 168] on img "Next" at bounding box center [479, 165] width 13 height 36
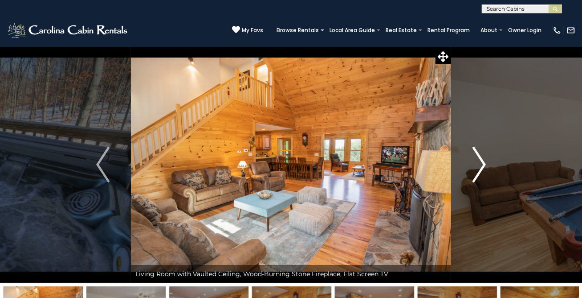
click at [473, 164] on img "Next" at bounding box center [479, 165] width 13 height 36
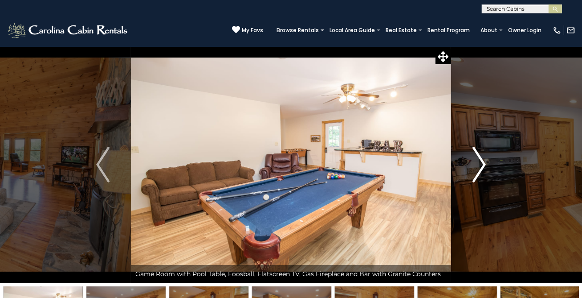
click at [480, 160] on img "Next" at bounding box center [479, 165] width 13 height 36
